Goal: Task Accomplishment & Management: Manage account settings

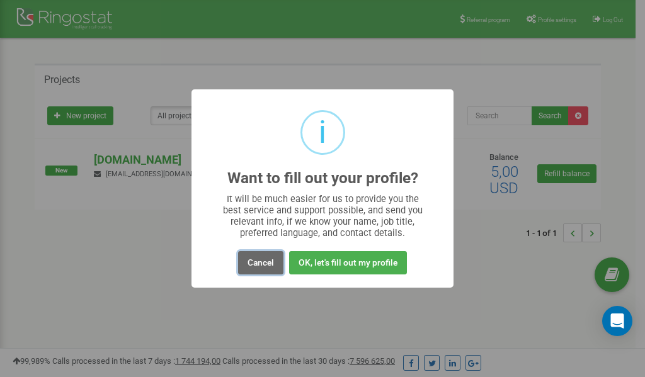
click at [261, 262] on button "Cancel" at bounding box center [260, 262] width 45 height 23
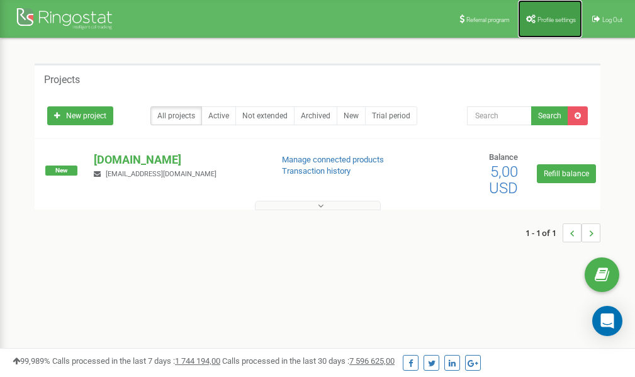
click at [547, 25] on link "Profile settings" at bounding box center [550, 19] width 64 height 38
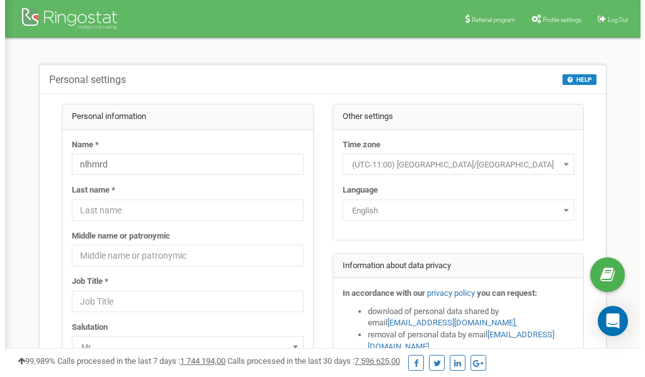
scroll to position [63, 0]
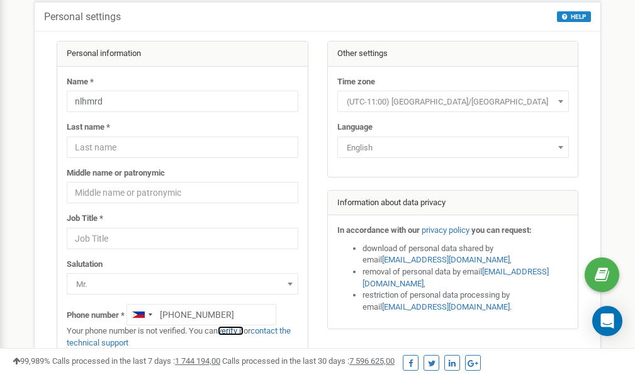
click at [237, 331] on link "verify it" at bounding box center [231, 330] width 26 height 9
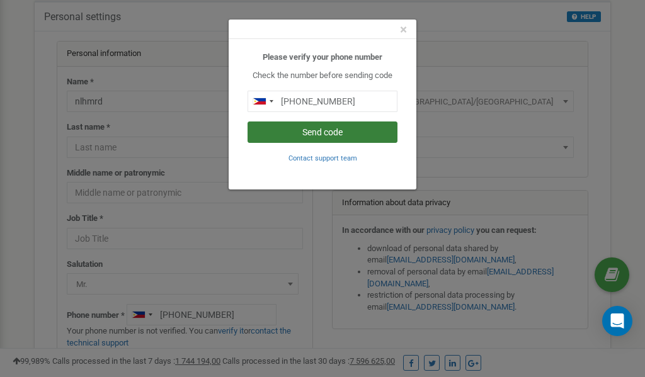
click at [344, 131] on button "Send code" at bounding box center [322, 132] width 150 height 21
